Goal: Information Seeking & Learning: Check status

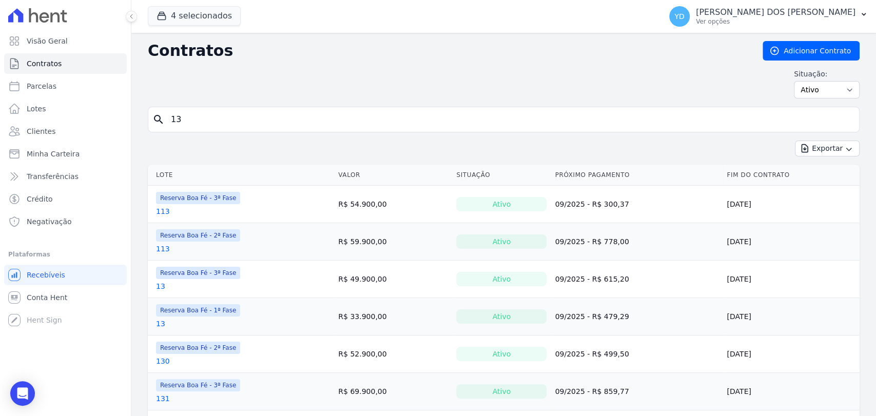
click at [272, 119] on input "13" at bounding box center [510, 119] width 690 height 21
type input "101"
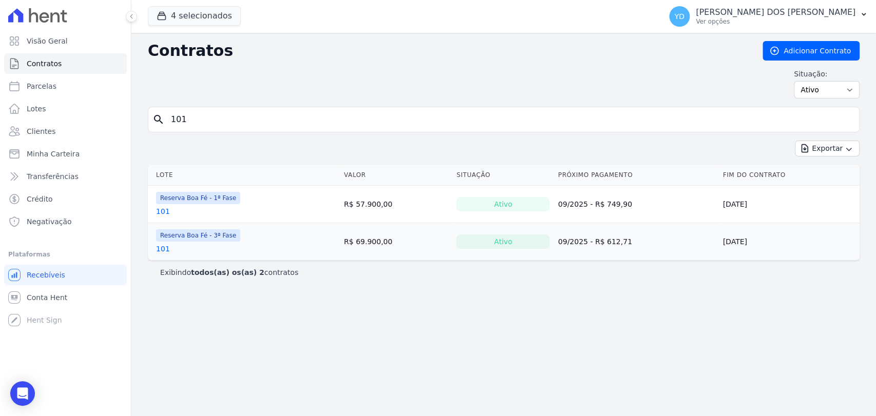
click at [155, 208] on td "Reserva Boa Fé - 1ª Fase 101" at bounding box center [244, 204] width 192 height 37
click at [162, 208] on link "101" at bounding box center [163, 211] width 14 height 10
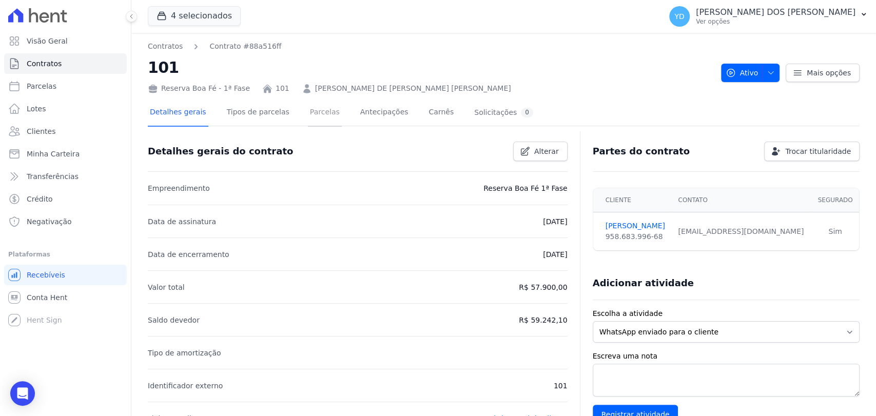
click at [308, 115] on link "Parcelas" at bounding box center [325, 113] width 34 height 27
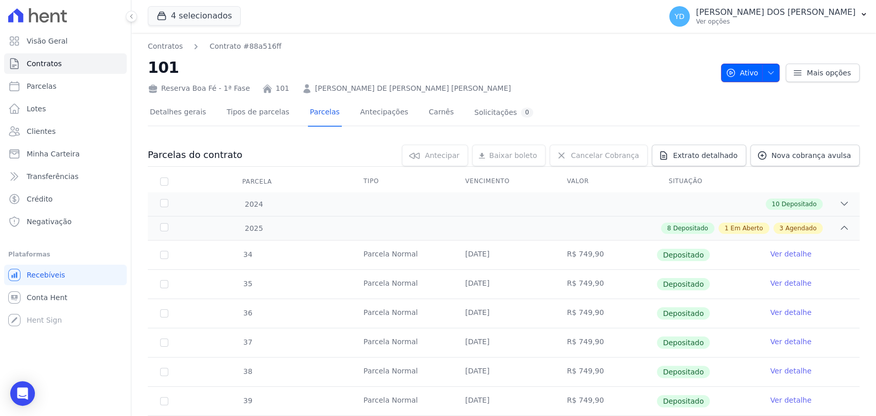
click at [737, 71] on span "Ativo" at bounding box center [742, 73] width 33 height 18
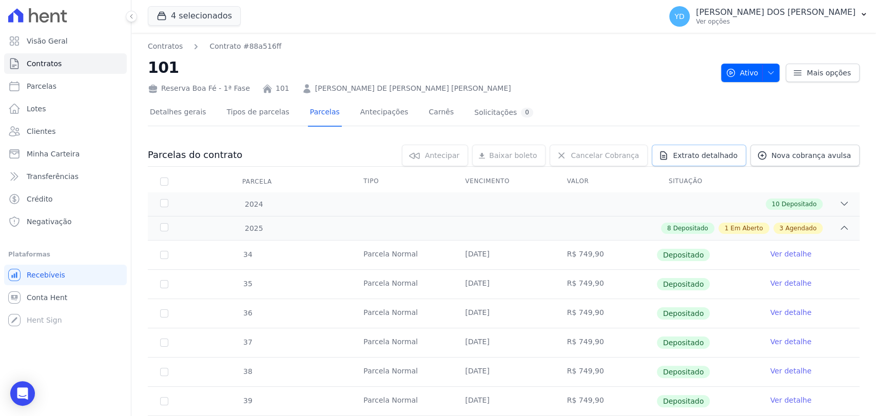
click at [683, 155] on span "Extrato detalhado" at bounding box center [705, 155] width 65 height 10
click at [825, 161] on link "Exportar PDF" at bounding box center [844, 157] width 56 height 12
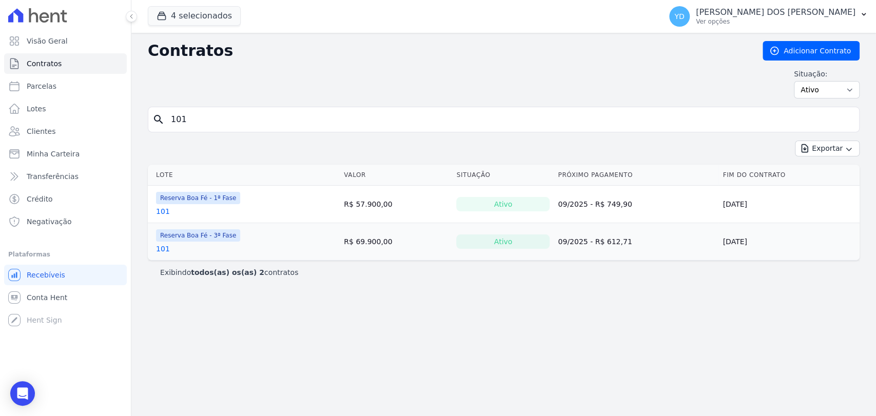
click at [160, 247] on link "101" at bounding box center [163, 249] width 14 height 10
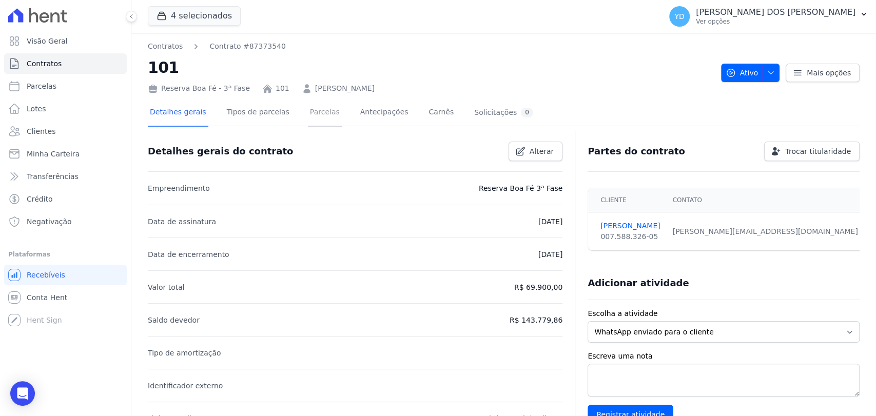
click at [314, 116] on link "Parcelas" at bounding box center [325, 113] width 34 height 27
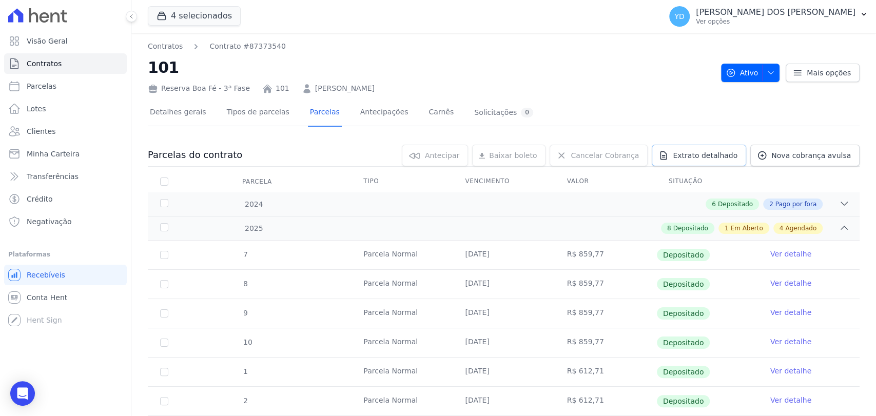
click at [732, 145] on link "Extrato detalhado" at bounding box center [699, 156] width 94 height 22
drag, startPoint x: 809, startPoint y: 153, endPoint x: 815, endPoint y: 157, distance: 7.1
click at [809, 154] on div "Exportar PDF" at bounding box center [841, 157] width 69 height 16
click at [816, 157] on span "Exportar PDF" at bounding box center [843, 156] width 54 height 10
click at [61, 127] on link "Clientes" at bounding box center [65, 131] width 123 height 21
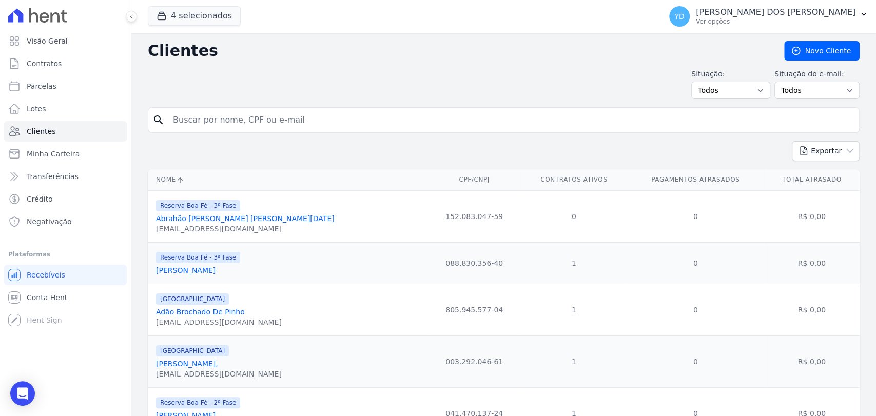
click at [397, 117] on input "search" at bounding box center [511, 120] width 688 height 21
type input "[PERSON_NAME]"
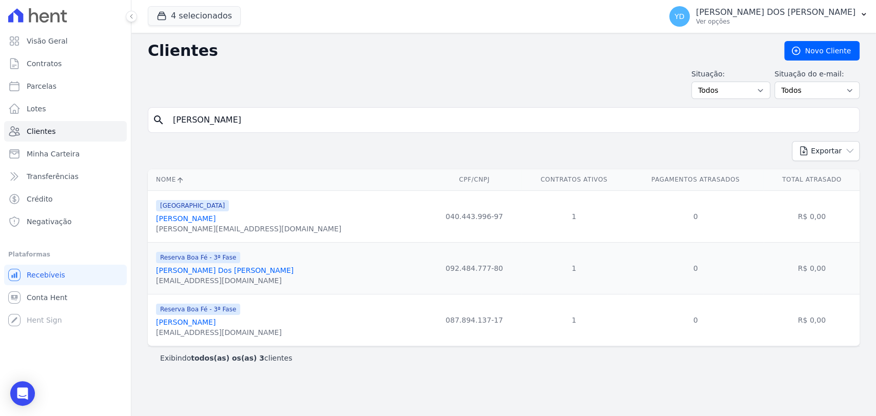
click at [192, 216] on link "[PERSON_NAME]" at bounding box center [186, 219] width 60 height 8
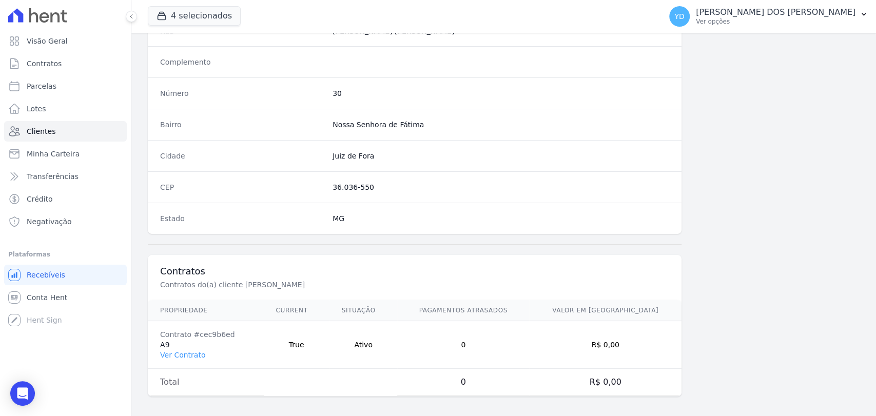
scroll to position [542, 0]
click at [182, 350] on link "Ver Contrato" at bounding box center [182, 352] width 45 height 8
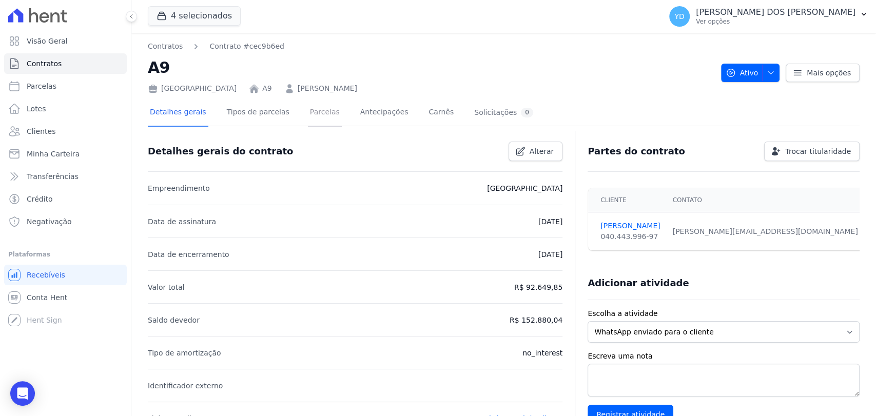
click at [315, 114] on link "Parcelas" at bounding box center [325, 113] width 34 height 27
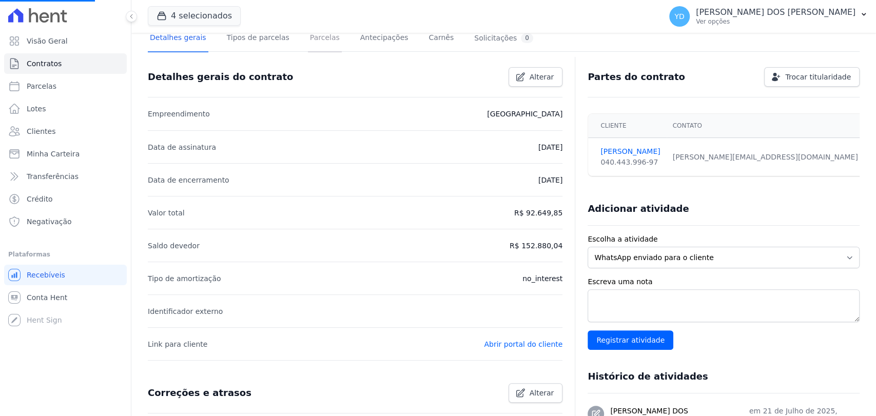
scroll to position [171, 0]
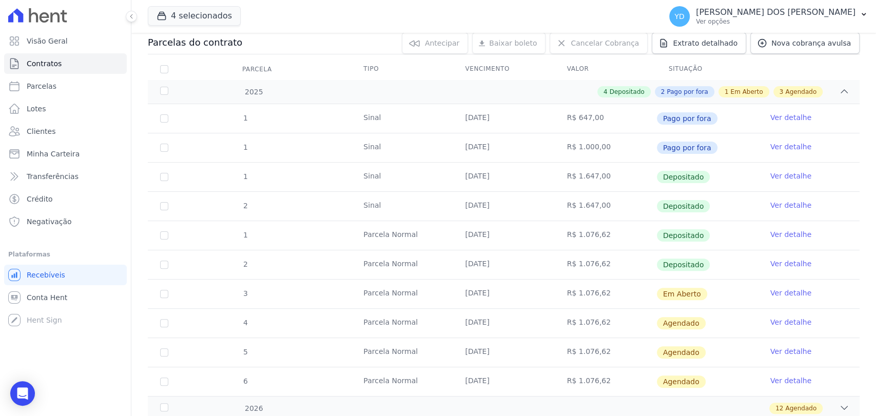
scroll to position [114, 0]
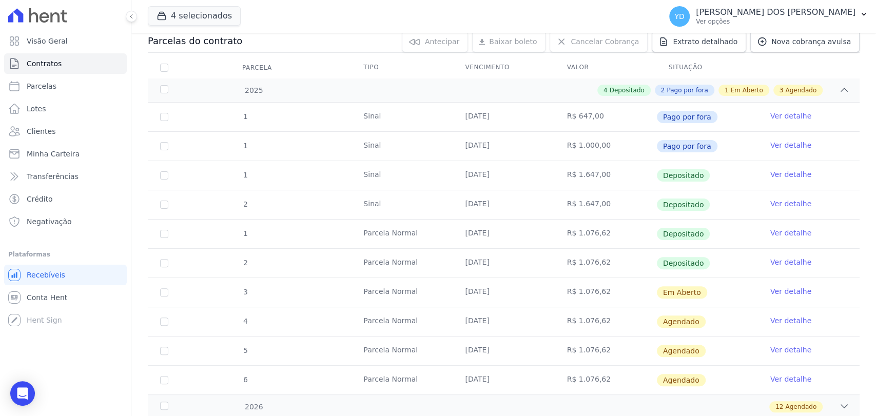
click at [778, 291] on link "Ver detalhe" at bounding box center [790, 291] width 41 height 10
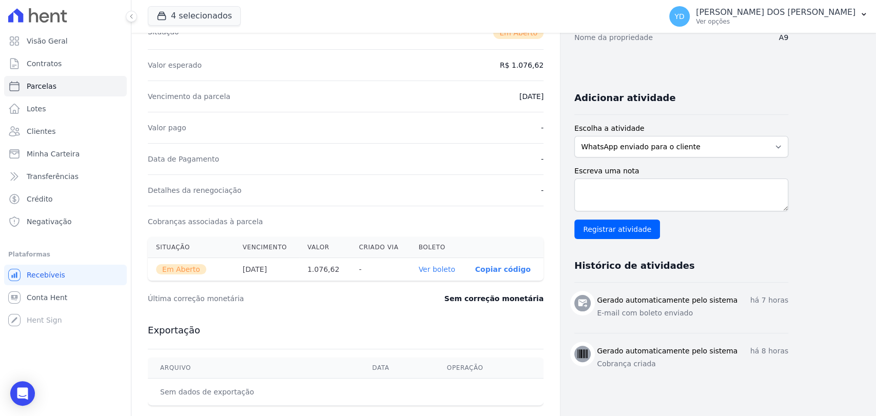
scroll to position [228, 0]
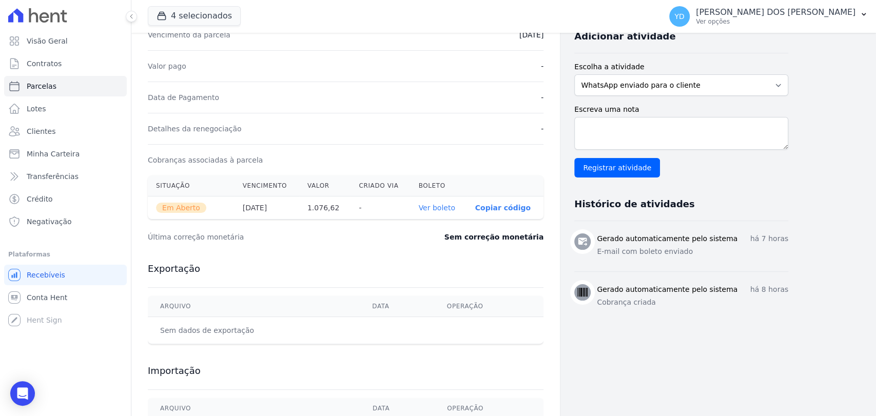
click at [443, 206] on link "Ver boleto" at bounding box center [436, 208] width 36 height 8
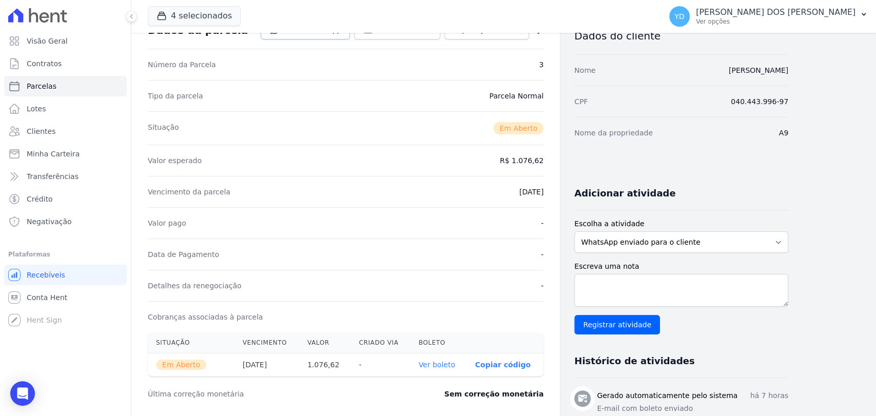
scroll to position [0, 0]
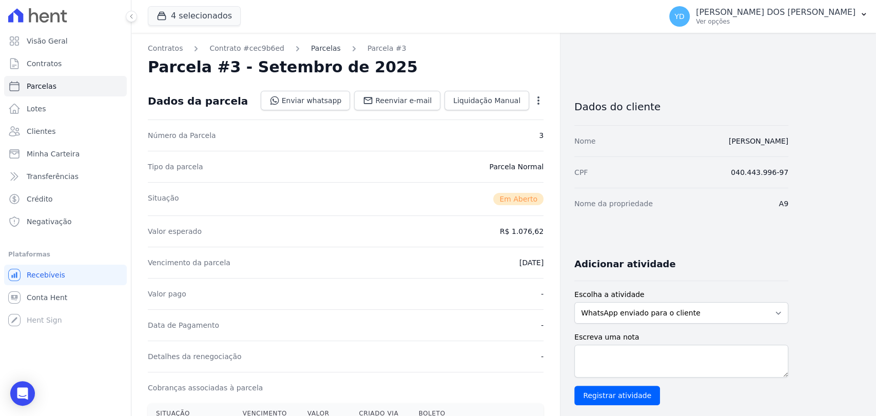
click at [312, 50] on link "Parcelas" at bounding box center [326, 48] width 30 height 11
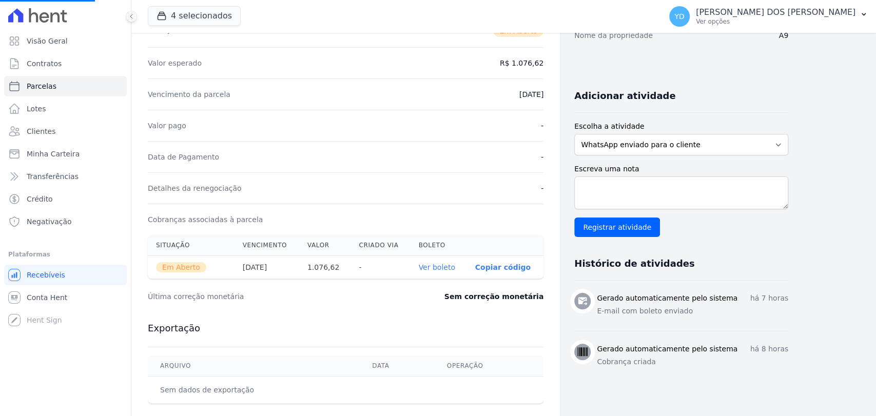
scroll to position [279, 0]
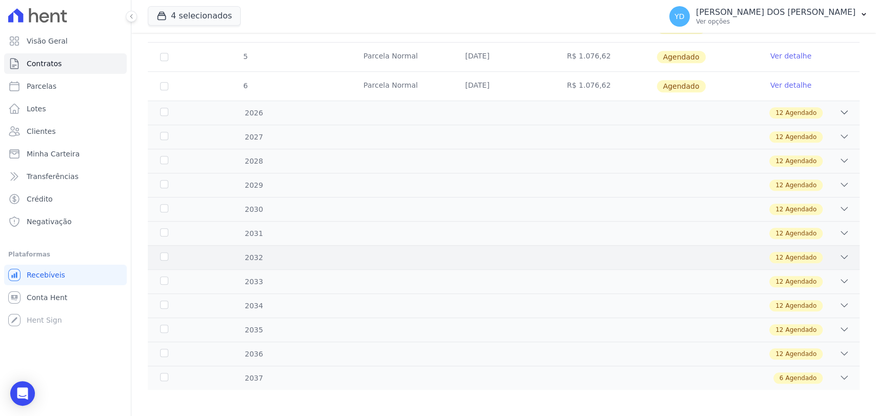
scroll to position [411, 0]
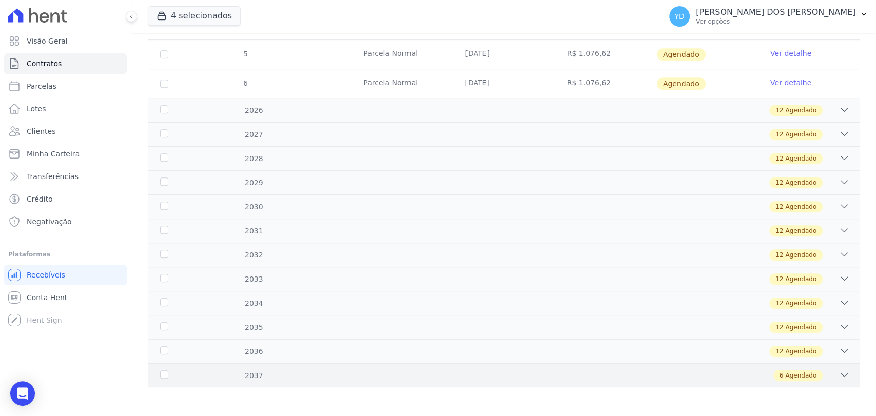
click at [665, 377] on div "6 Agendado" at bounding box center [538, 375] width 621 height 11
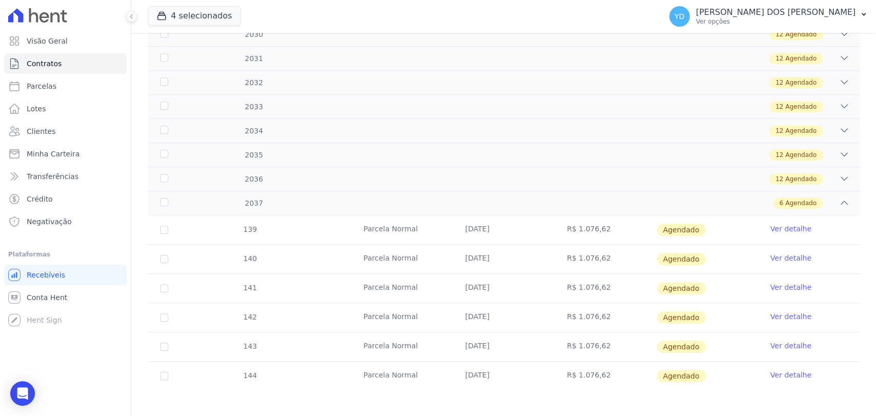
scroll to position [586, 0]
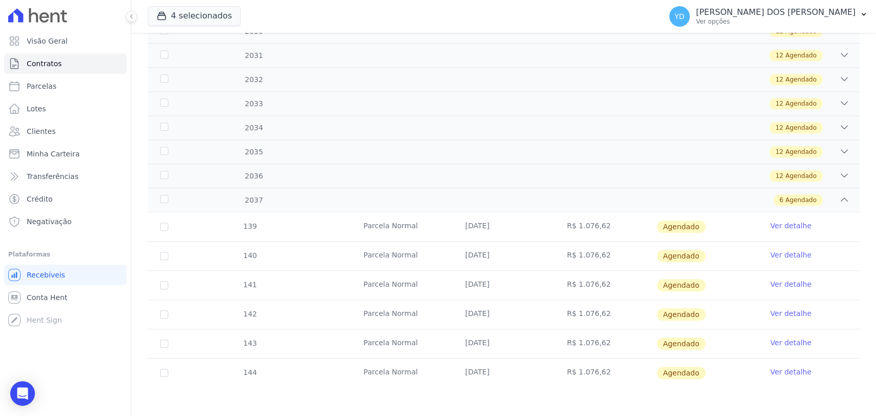
drag, startPoint x: 596, startPoint y: 371, endPoint x: 531, endPoint y: 325, distance: 79.9
click at [555, 366] on td "R$ 1.076,62" at bounding box center [606, 373] width 102 height 29
copy td "R$ 1.076,62"
